Goal: Task Accomplishment & Management: Complete application form

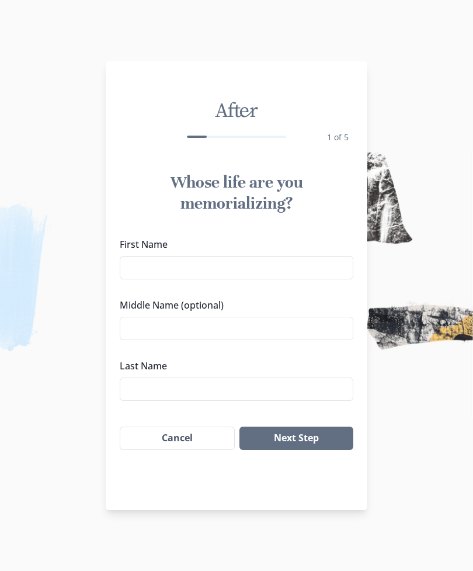
click at [285, 262] on input "First Name" at bounding box center [237, 267] width 234 height 23
type input "Nomfezeko"
click at [213, 339] on input "Middle Name (optional)" at bounding box center [237, 328] width 234 height 23
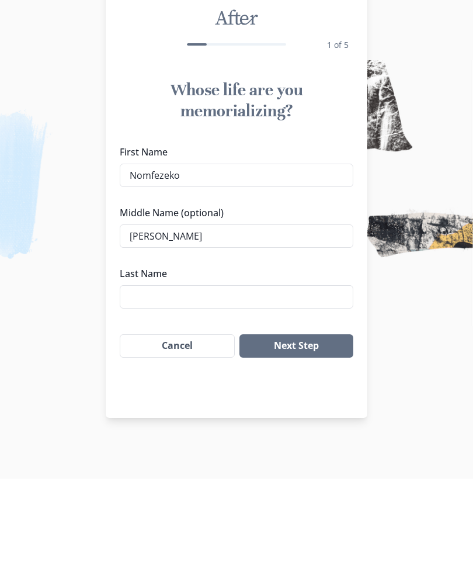
type input "[PERSON_NAME]"
click at [198, 378] on input "Last Name" at bounding box center [237, 389] width 234 height 23
type input "Quvana"
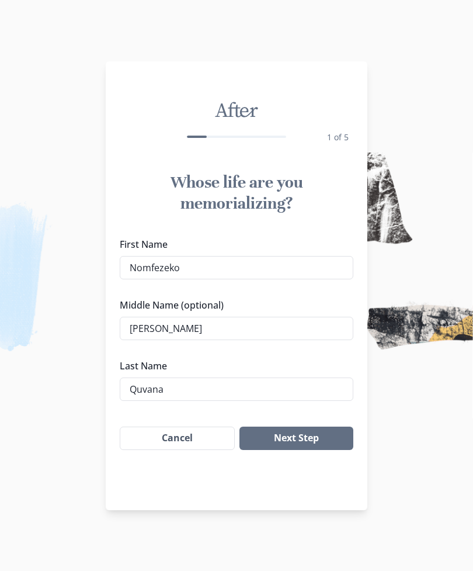
click at [314, 442] on button "Next Step" at bounding box center [297, 438] width 114 height 23
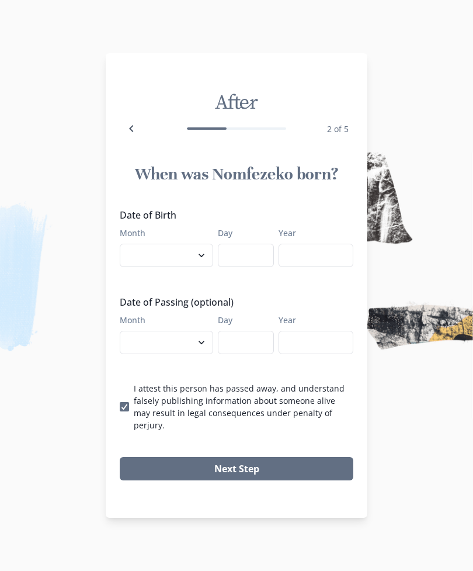
click at [191, 265] on select "January February March April May June July August September October November De…" at bounding box center [167, 255] width 94 height 23
select select "12"
click at [248, 265] on input "Day" at bounding box center [246, 255] width 56 height 23
type input "13"
click at [314, 267] on input "Year" at bounding box center [316, 255] width 75 height 23
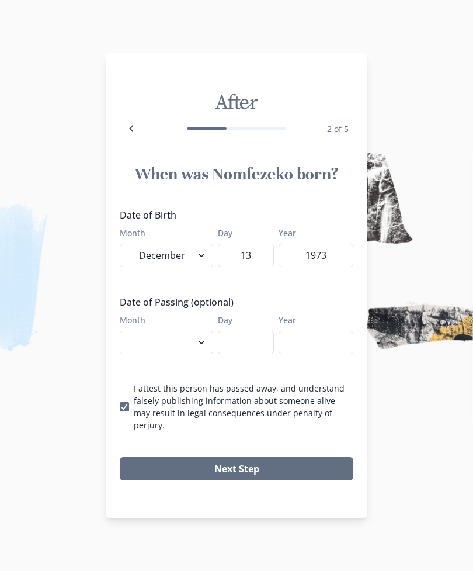
type input "1973"
click at [184, 354] on select "January February March April May June July August September October November De…" at bounding box center [167, 342] width 94 height 23
select select "8"
click at [240, 354] on input "Day" at bounding box center [246, 342] width 56 height 23
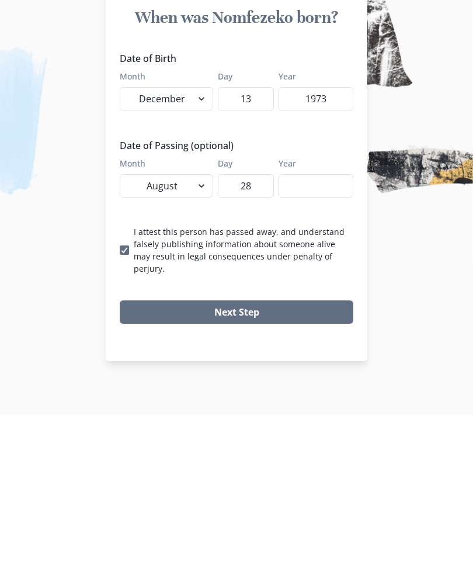
type input "28"
click at [319, 331] on input "Year" at bounding box center [316, 342] width 75 height 23
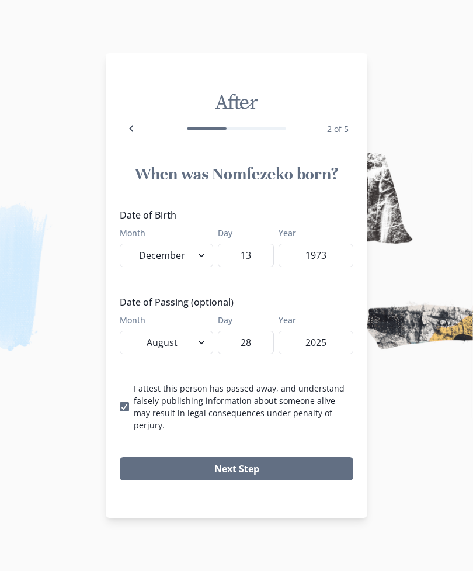
type input "2025"
click at [236, 466] on button "Next Step" at bounding box center [237, 468] width 234 height 23
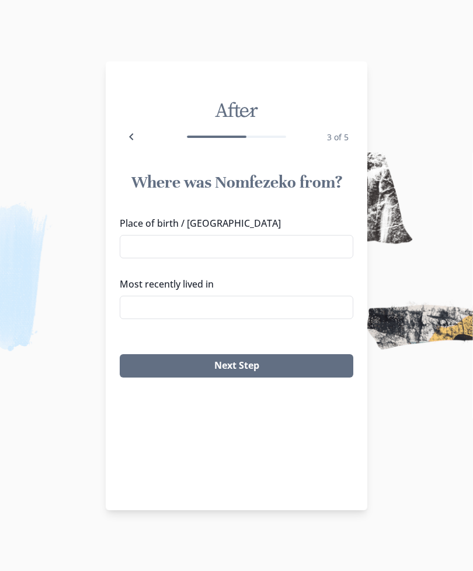
click at [229, 252] on input "Place of birth / [GEOGRAPHIC_DATA]" at bounding box center [237, 246] width 234 height 23
click at [196, 271] on li "Lusikisiki, [GEOGRAPHIC_DATA]" at bounding box center [236, 268] width 233 height 19
type input "Lusikisiki, [GEOGRAPHIC_DATA]"
click at [229, 313] on input "Most recently lived in" at bounding box center [237, 307] width 234 height 23
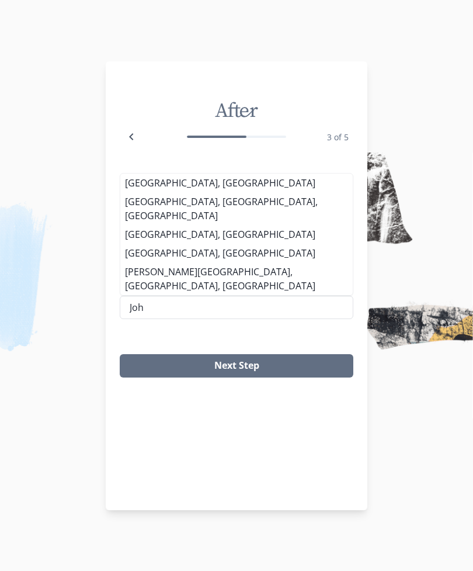
click at [213, 192] on li "[GEOGRAPHIC_DATA], [GEOGRAPHIC_DATA]" at bounding box center [236, 183] width 233 height 19
type input "[GEOGRAPHIC_DATA], [GEOGRAPHIC_DATA]"
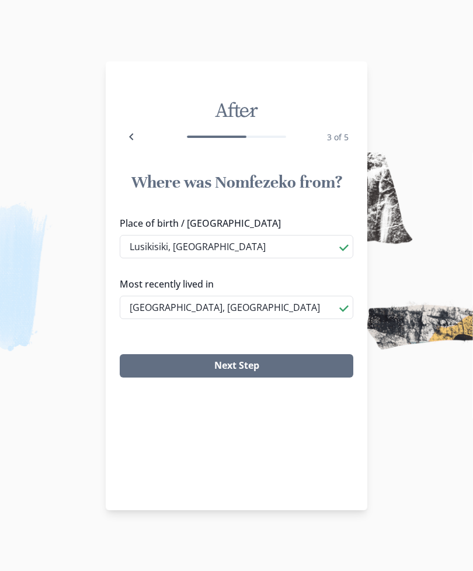
click at [212, 365] on button "Next Step" at bounding box center [237, 365] width 234 height 23
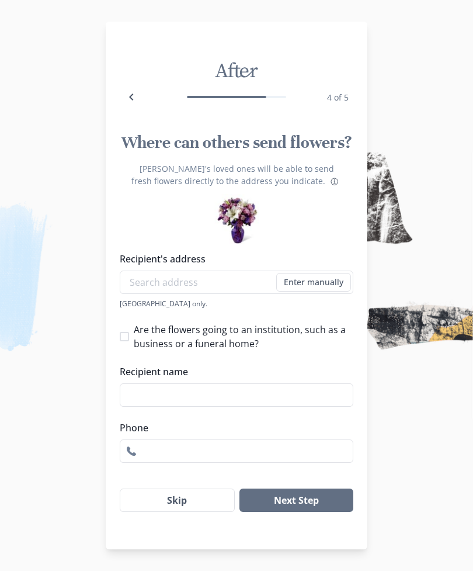
click at [174, 503] on button "Skip" at bounding box center [177, 500] width 115 height 23
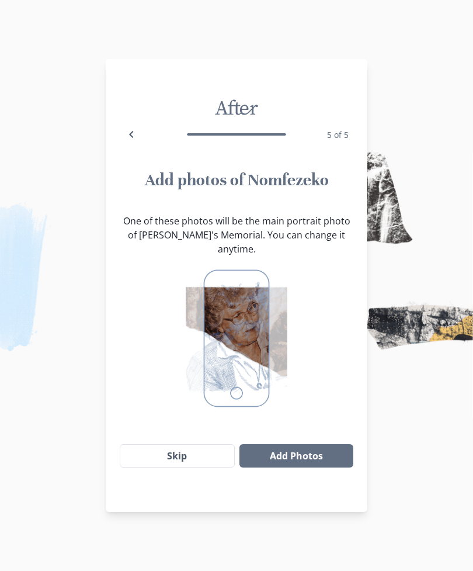
click at [281, 447] on button "Add Photos" at bounding box center [297, 455] width 114 height 23
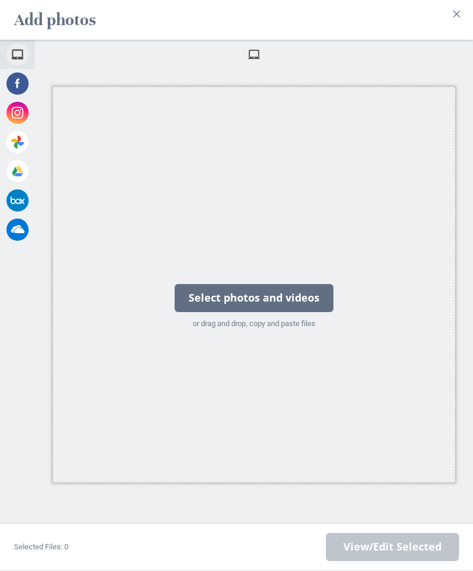
click at [304, 300] on div "Select photos and videos" at bounding box center [254, 298] width 159 height 28
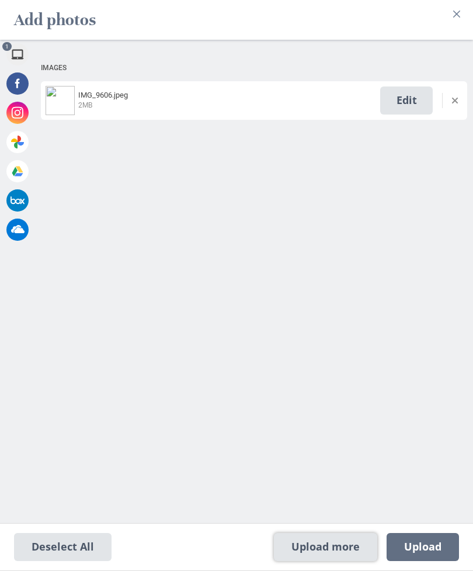
click at [303, 542] on span "Upload more" at bounding box center [325, 547] width 103 height 28
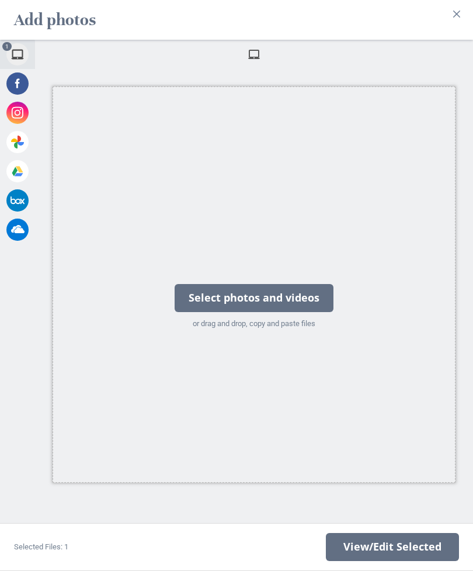
click at [272, 304] on div "Select photos and videos" at bounding box center [254, 298] width 159 height 28
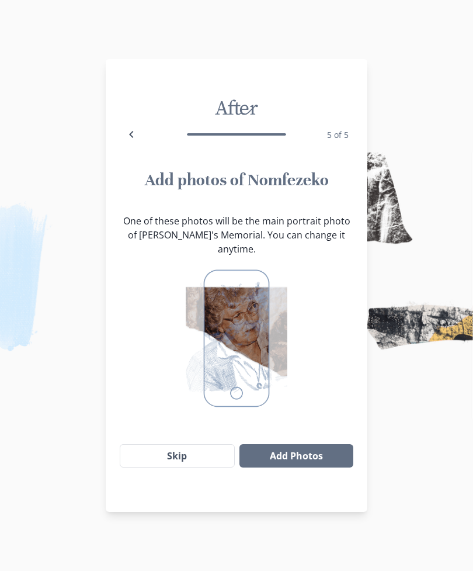
click at [278, 446] on button "Add Photos" at bounding box center [297, 455] width 114 height 23
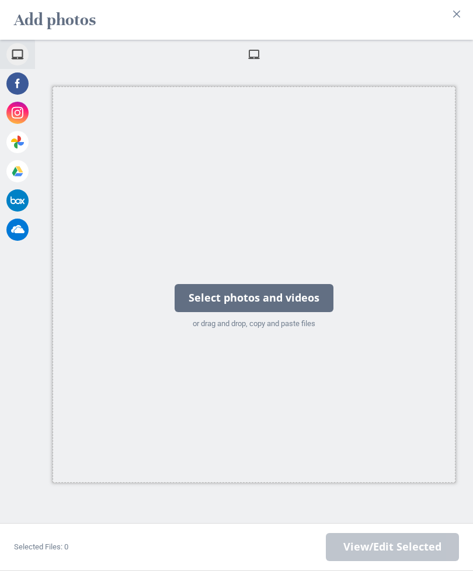
click at [313, 295] on div "Select photos and videos" at bounding box center [254, 298] width 159 height 28
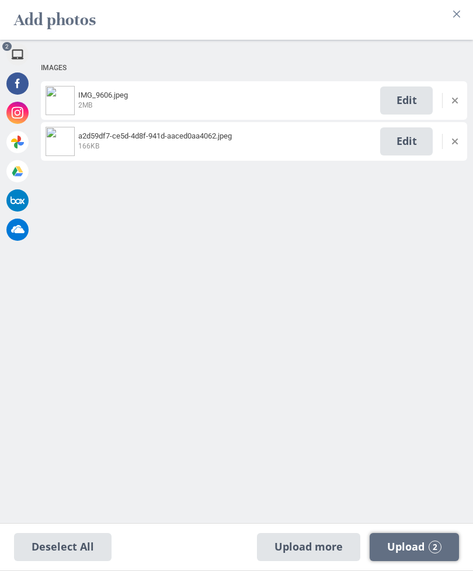
click at [442, 548] on span "Upload 2" at bounding box center [414, 547] width 89 height 28
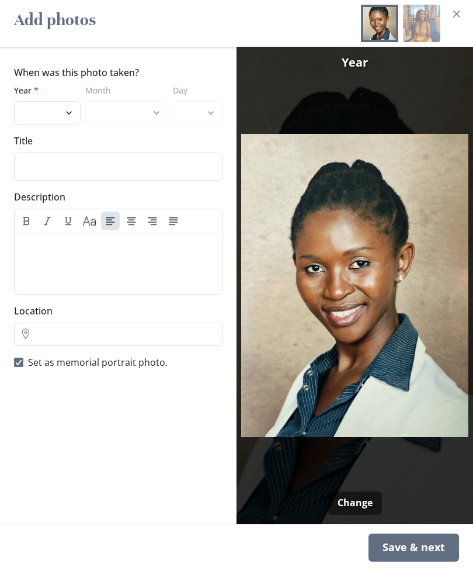
click at [61, 115] on select "2025 2024 2023 2022 2021 2020 2019 2018 2017 2016 2015 2014 2013 2012 2011 2010…" at bounding box center [47, 112] width 67 height 23
select select "2007"
click at [147, 120] on select "January February March April May June July August September October November De…" at bounding box center [126, 112] width 83 height 23
select select "7"
click at [214, 110] on select "1 2 3 4 5 6 7 8 9 10 11 12 13 14 15 16 17 18 19 20 21 22 23 24 25 26 27 28 29 3…" at bounding box center [198, 112] width 50 height 23
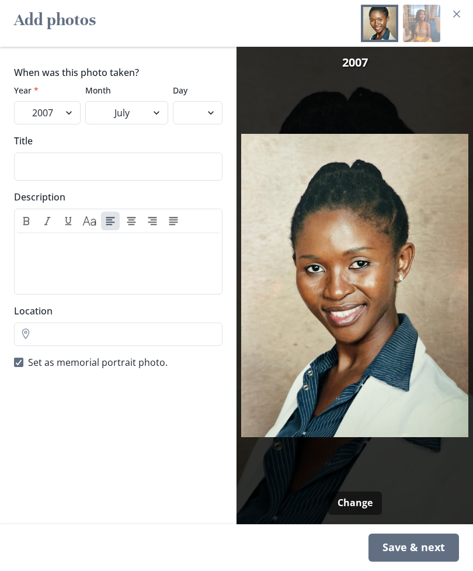
select select "22"
click at [110, 169] on input "Title" at bounding box center [118, 167] width 209 height 28
